Goal: Find specific page/section: Find specific page/section

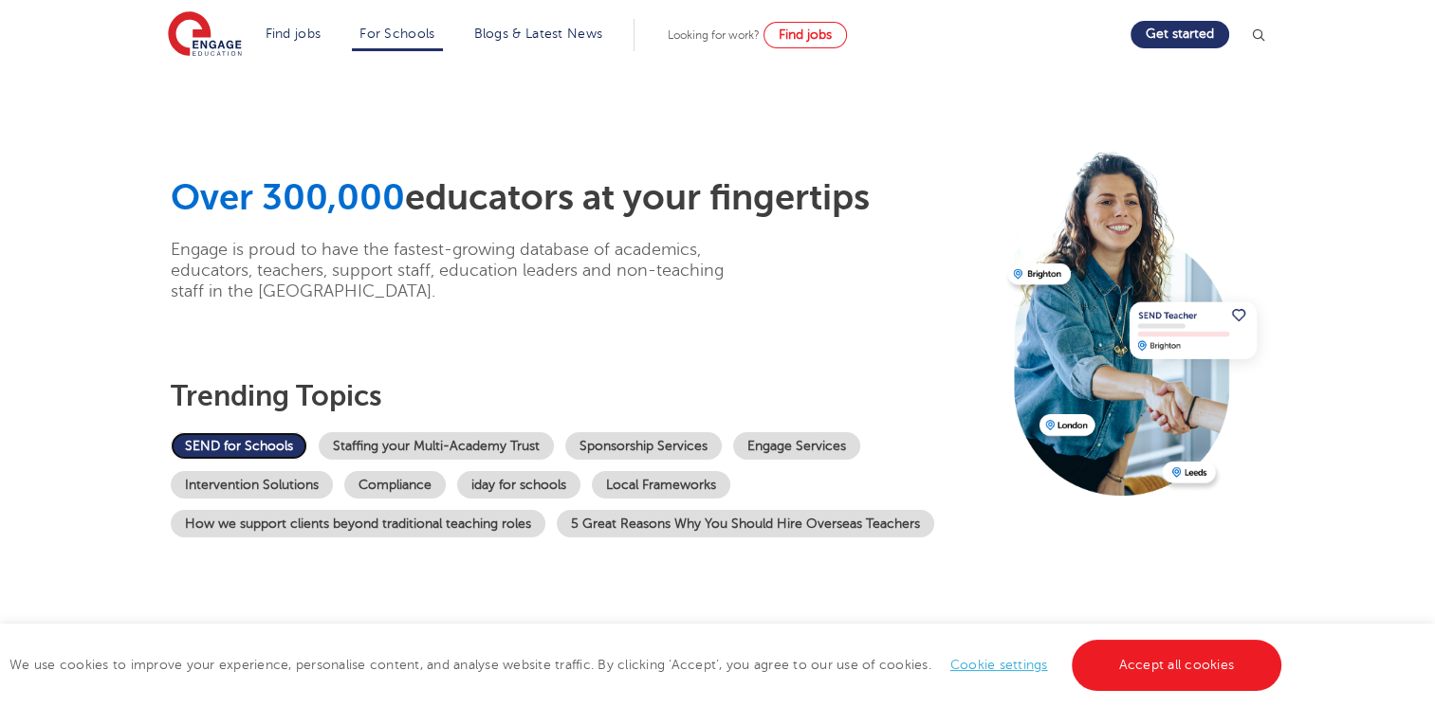
click at [247, 438] on link "SEND for Schools" at bounding box center [239, 446] width 137 height 28
